Goal: Information Seeking & Learning: Learn about a topic

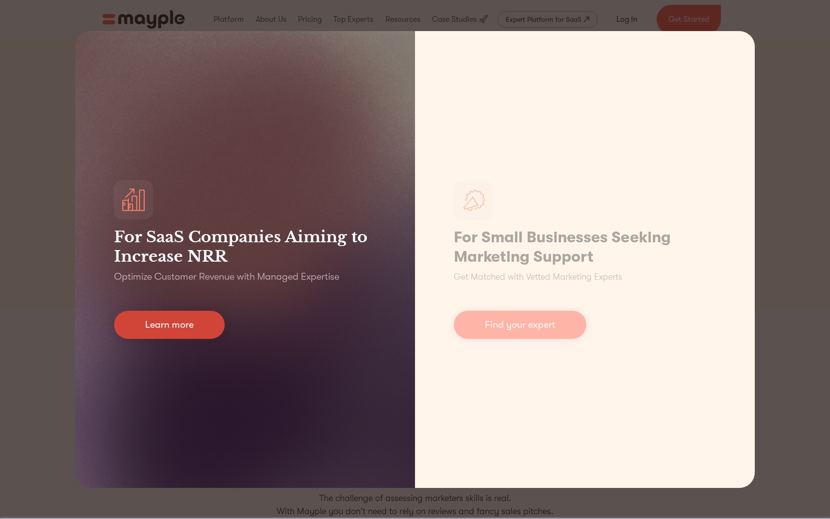
click at [191, 332] on link "Learn more" at bounding box center [169, 324] width 111 height 28
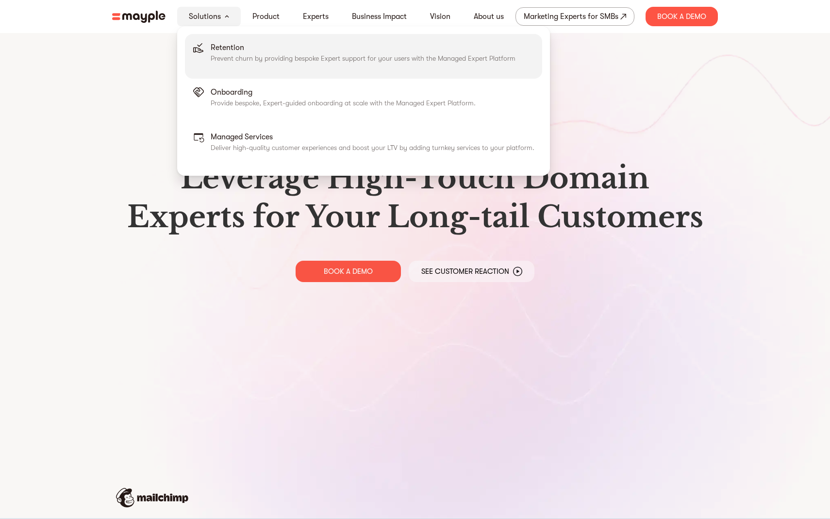
click at [297, 49] on p "Retention" at bounding box center [363, 48] width 305 height 12
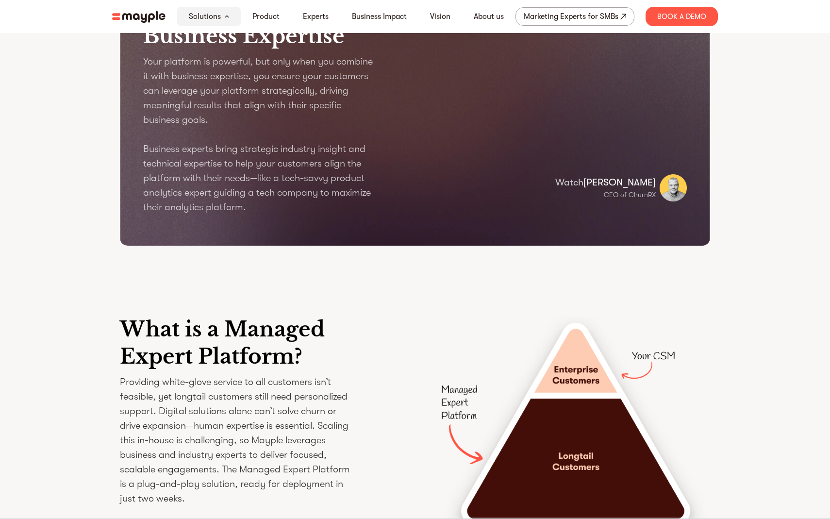
scroll to position [1274, 0]
